Goal: Information Seeking & Learning: Understand process/instructions

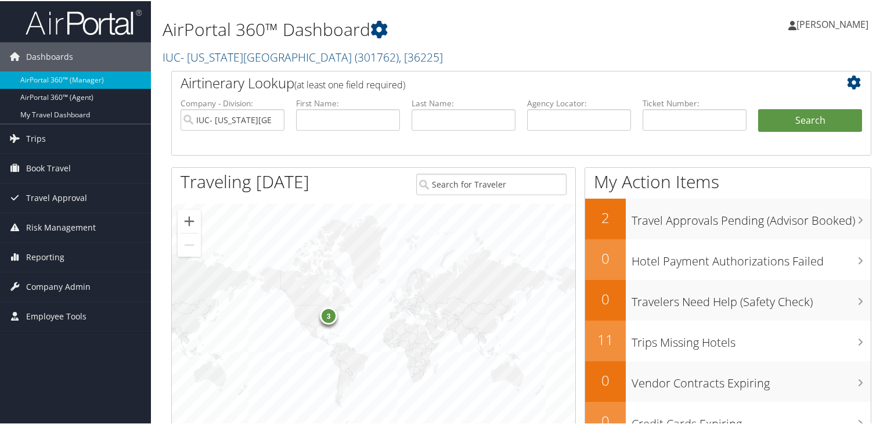
click at [242, 35] on h1 "AirPortal 360™ Dashboard" at bounding box center [402, 28] width 479 height 24
click at [218, 54] on link "IUC- [US_STATE][GEOGRAPHIC_DATA] ( 301762 ) , [ 36225 ]" at bounding box center [303, 56] width 280 height 16
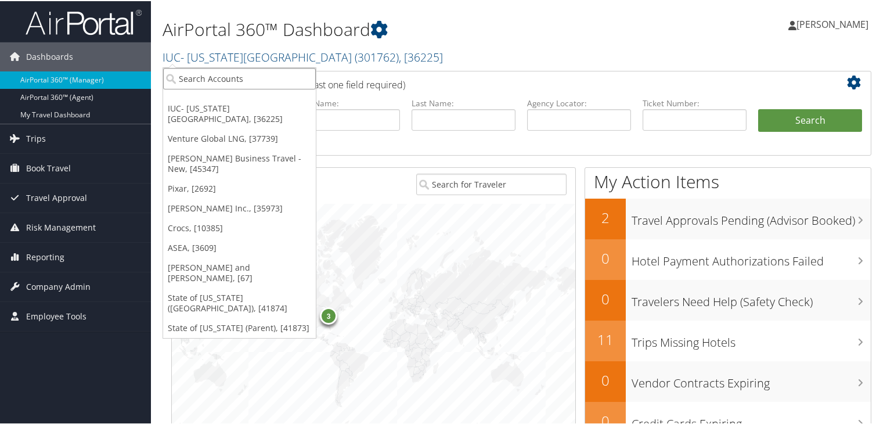
click at [222, 80] on input "search" at bounding box center [239, 77] width 153 height 21
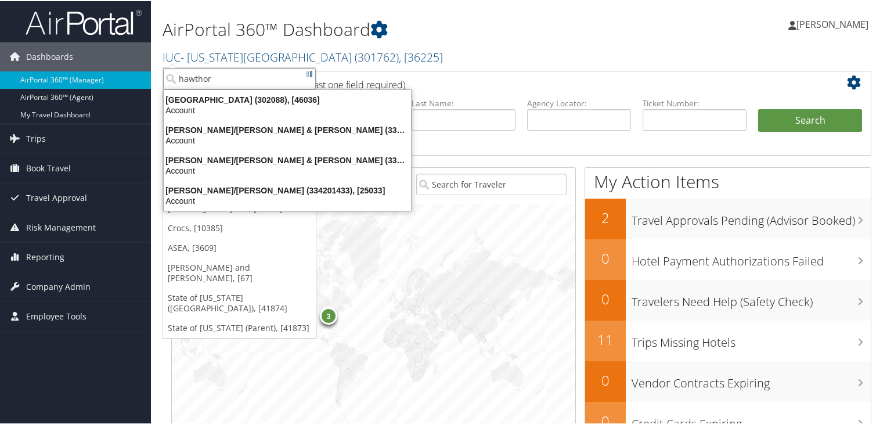
type input "hawthorn"
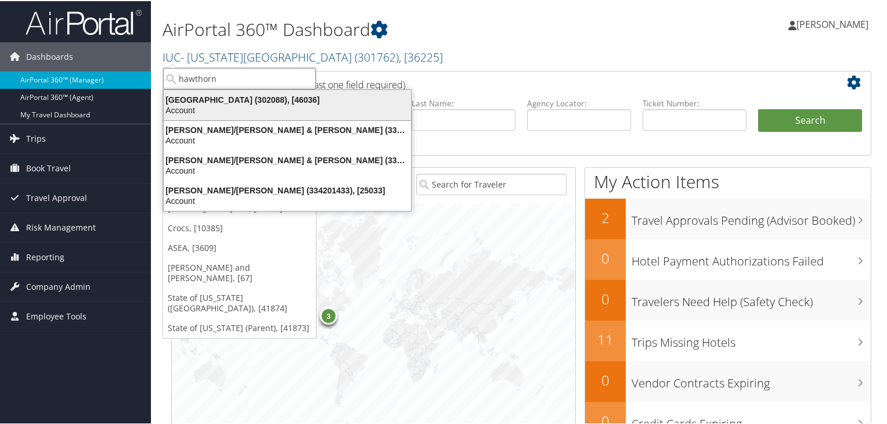
click at [190, 104] on div "Account" at bounding box center [287, 109] width 261 height 10
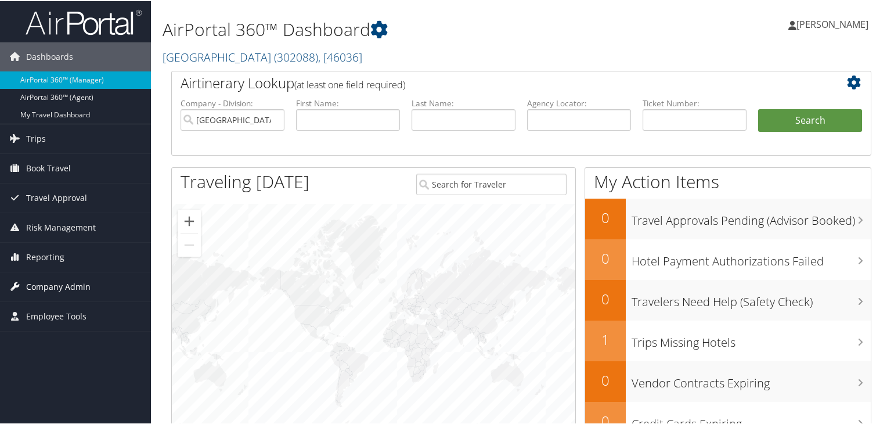
click at [37, 279] on span "Company Admin" at bounding box center [58, 285] width 64 height 29
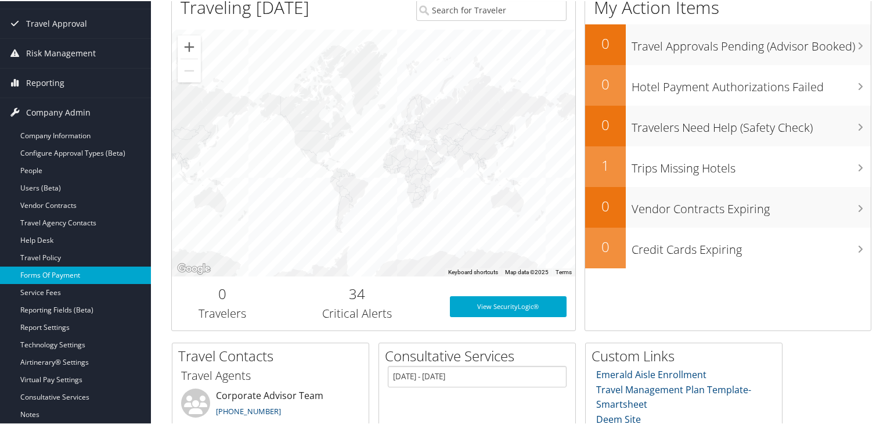
scroll to position [174, 0]
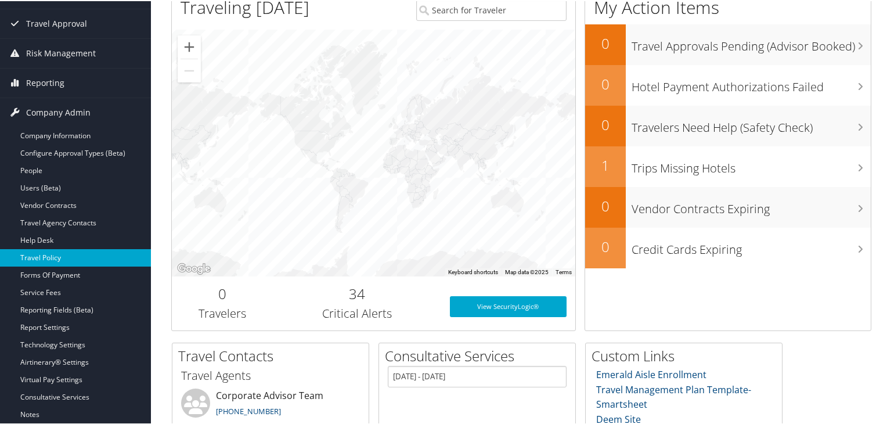
click at [52, 250] on link "Travel Policy" at bounding box center [75, 256] width 151 height 17
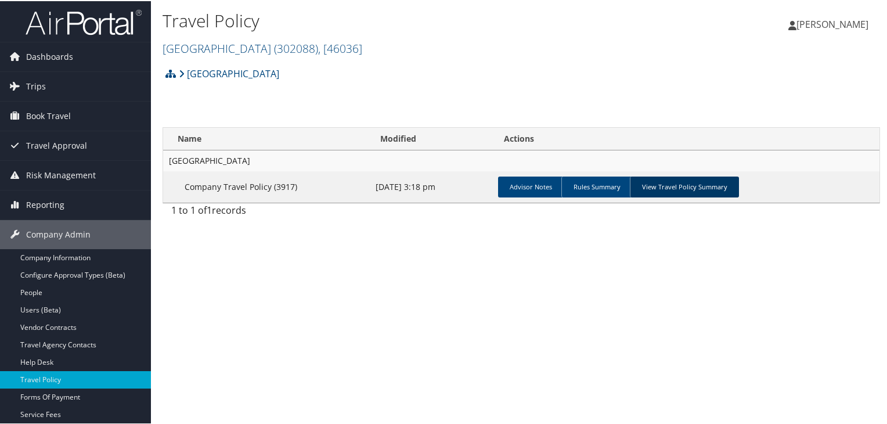
click at [693, 189] on link "View Travel Policy Summary" at bounding box center [684, 185] width 109 height 21
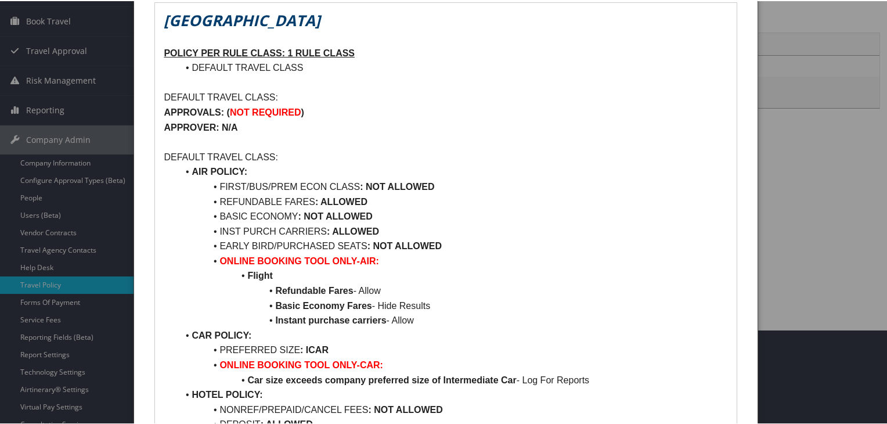
scroll to position [111, 0]
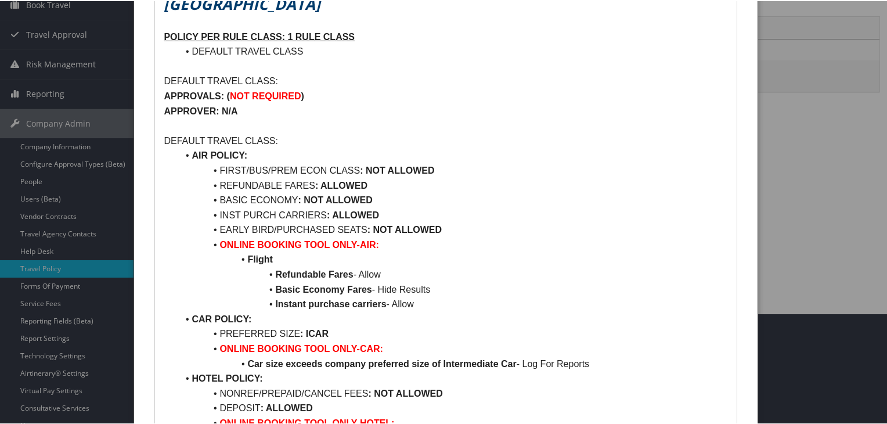
click at [799, 214] on div at bounding box center [446, 212] width 892 height 424
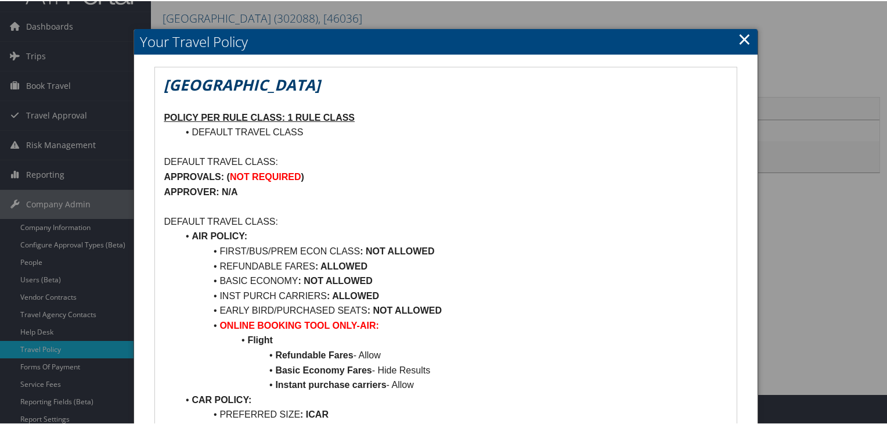
scroll to position [0, 0]
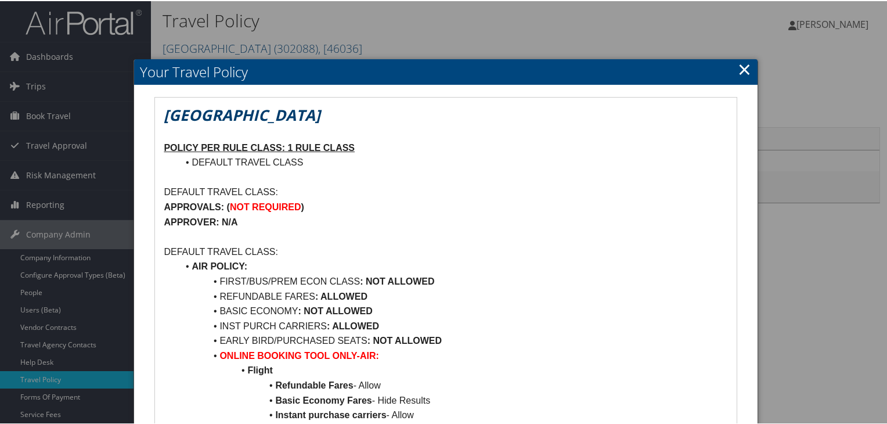
click at [741, 69] on link "×" at bounding box center [744, 67] width 13 height 23
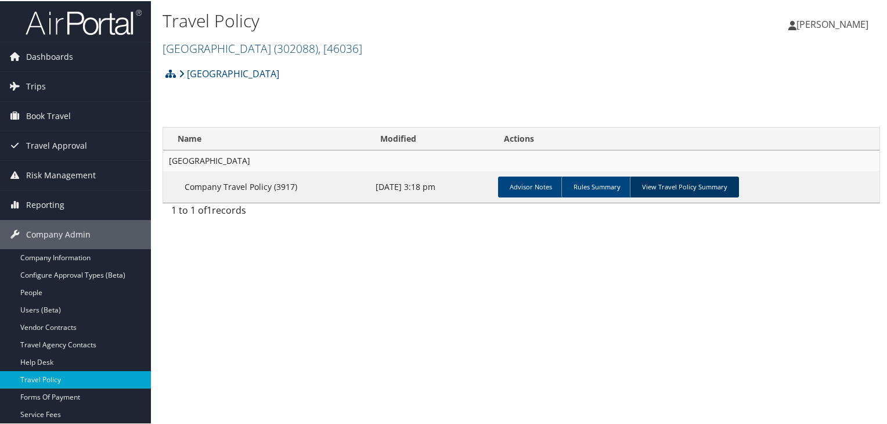
click at [714, 182] on link "View Travel Policy Summary" at bounding box center [684, 185] width 109 height 21
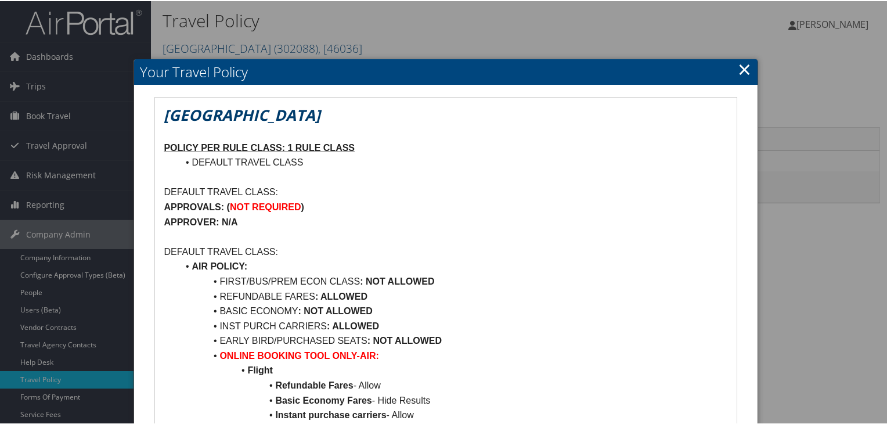
click at [745, 75] on link "×" at bounding box center [744, 67] width 13 height 23
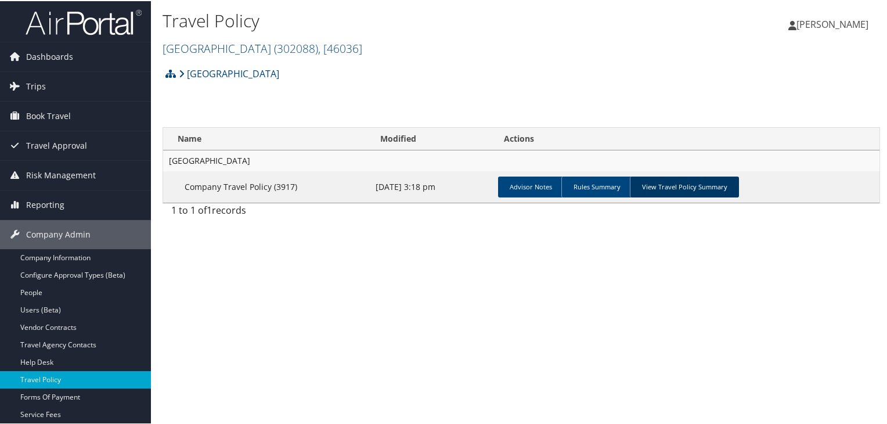
click at [675, 186] on link "View Travel Policy Summary" at bounding box center [684, 185] width 109 height 21
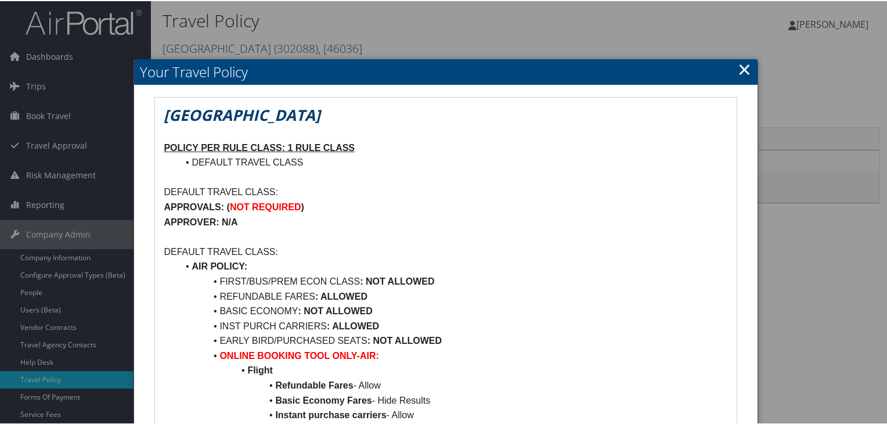
click at [741, 72] on link "×" at bounding box center [744, 67] width 13 height 23
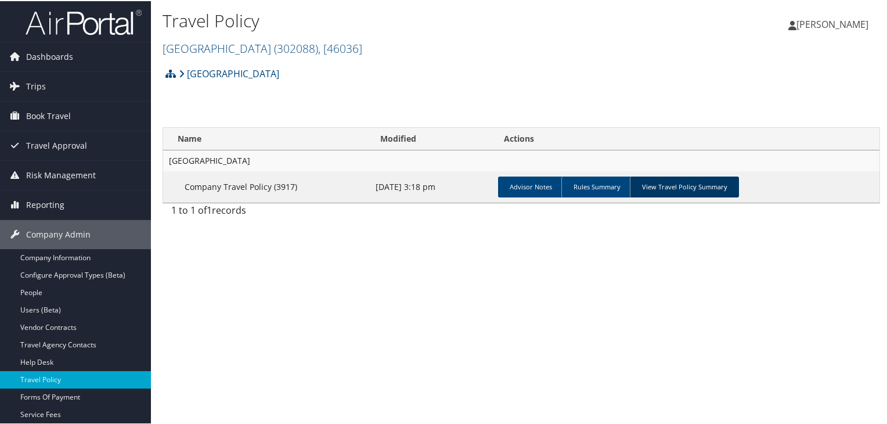
click at [686, 186] on link "View Travel Policy Summary" at bounding box center [684, 185] width 109 height 21
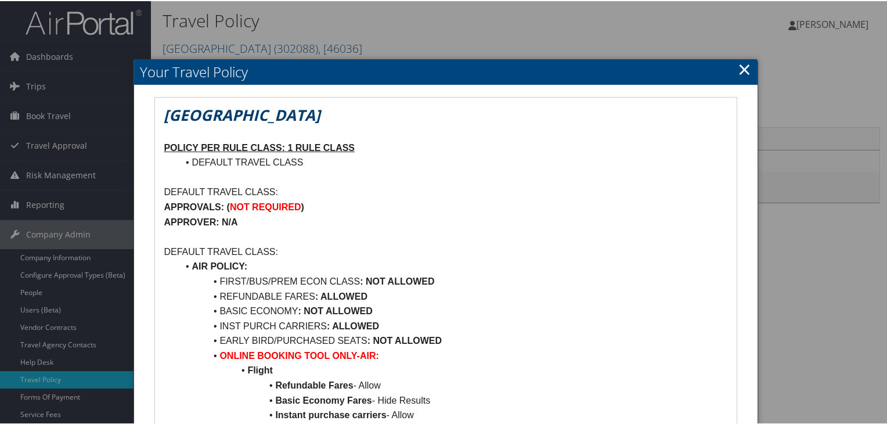
click at [741, 69] on link "×" at bounding box center [744, 67] width 13 height 23
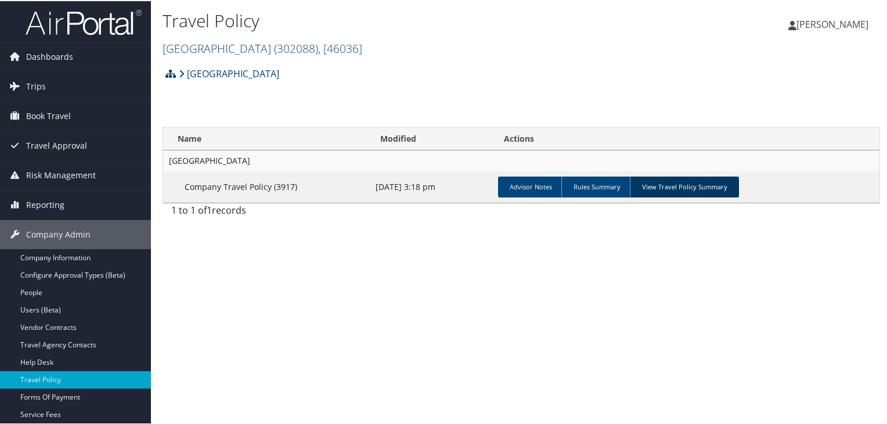
click at [685, 184] on link "View Travel Policy Summary" at bounding box center [684, 185] width 109 height 21
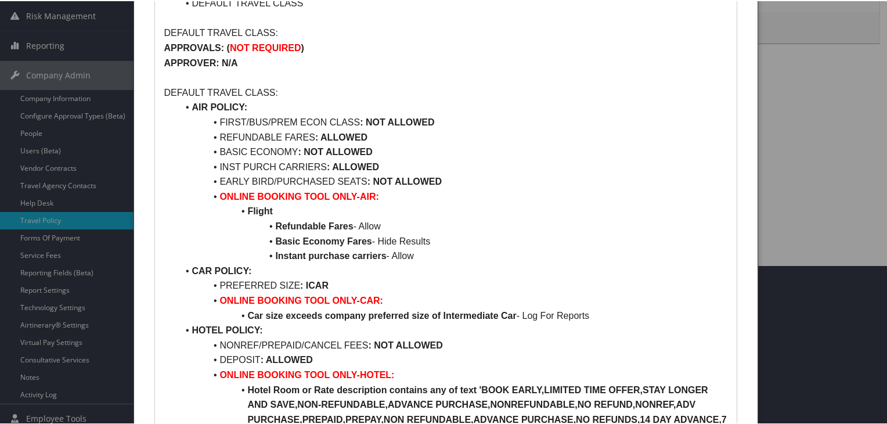
scroll to position [58, 0]
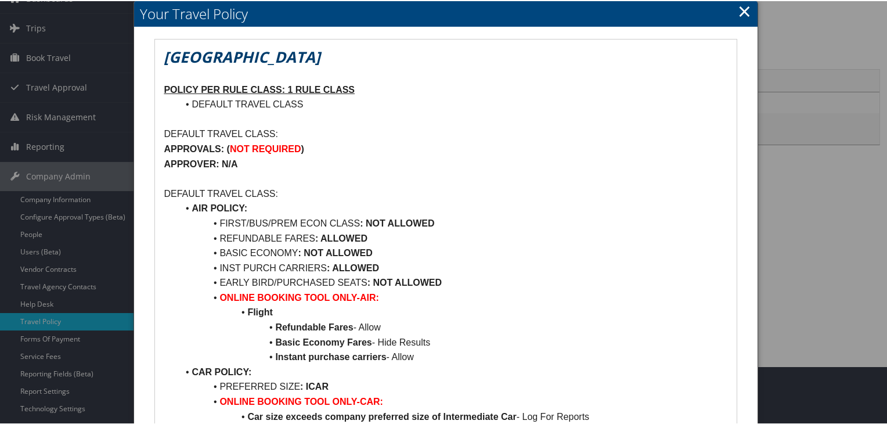
click at [742, 13] on link "×" at bounding box center [744, 9] width 13 height 23
